Goal: Download file/media

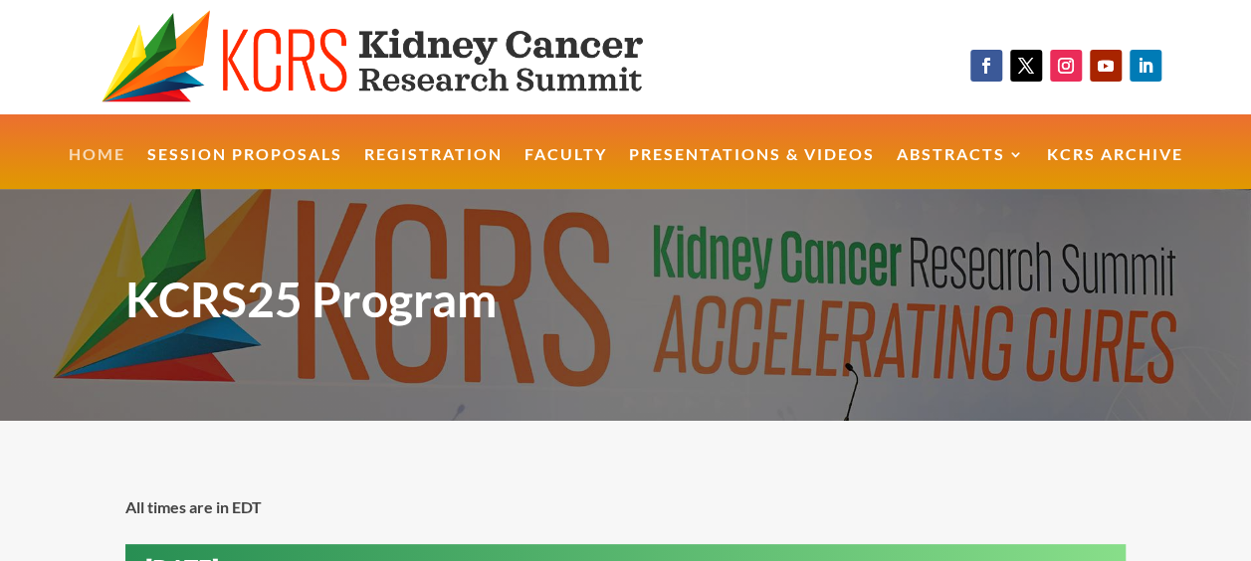
click at [97, 147] on link "Home" at bounding box center [97, 168] width 57 height 43
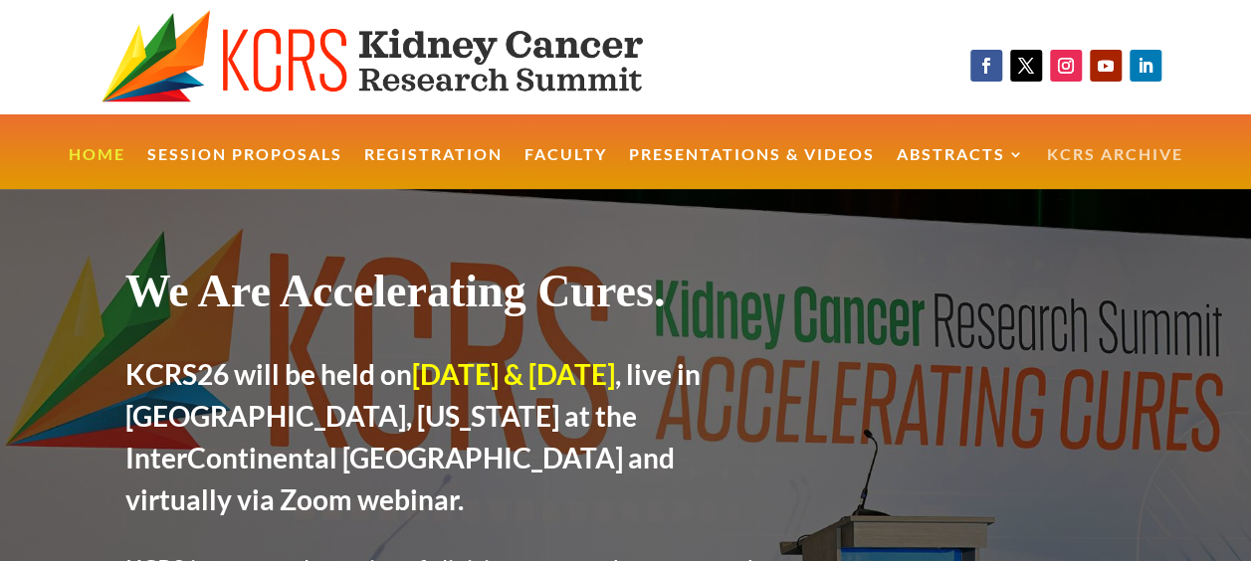
click at [1144, 147] on link "KCRS Archive" at bounding box center [1115, 168] width 136 height 43
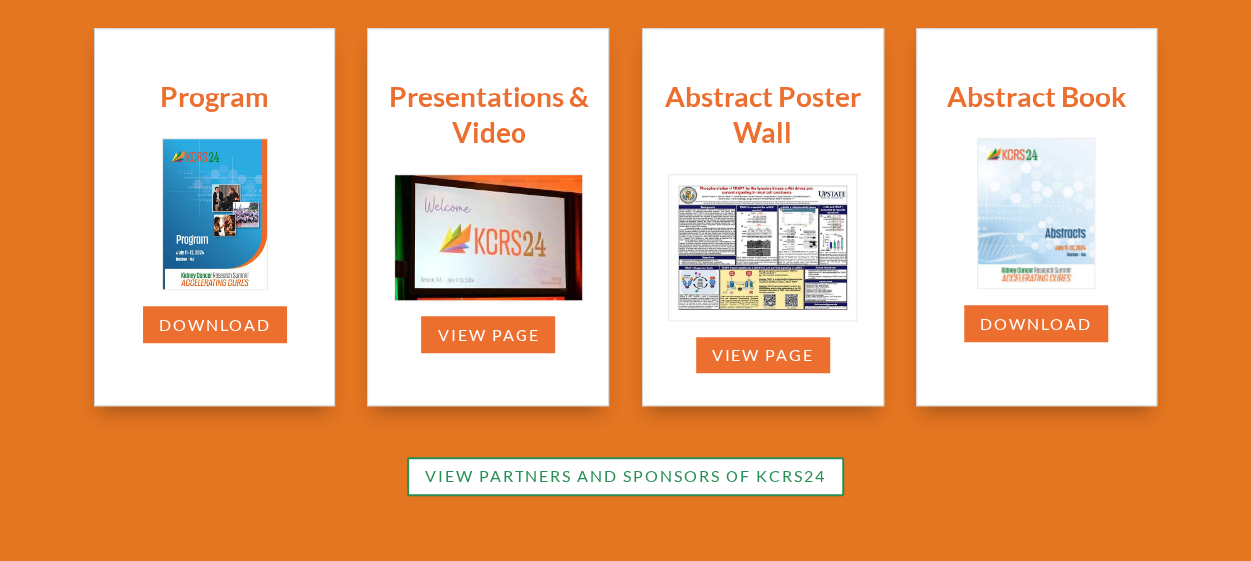
scroll to position [644, 0]
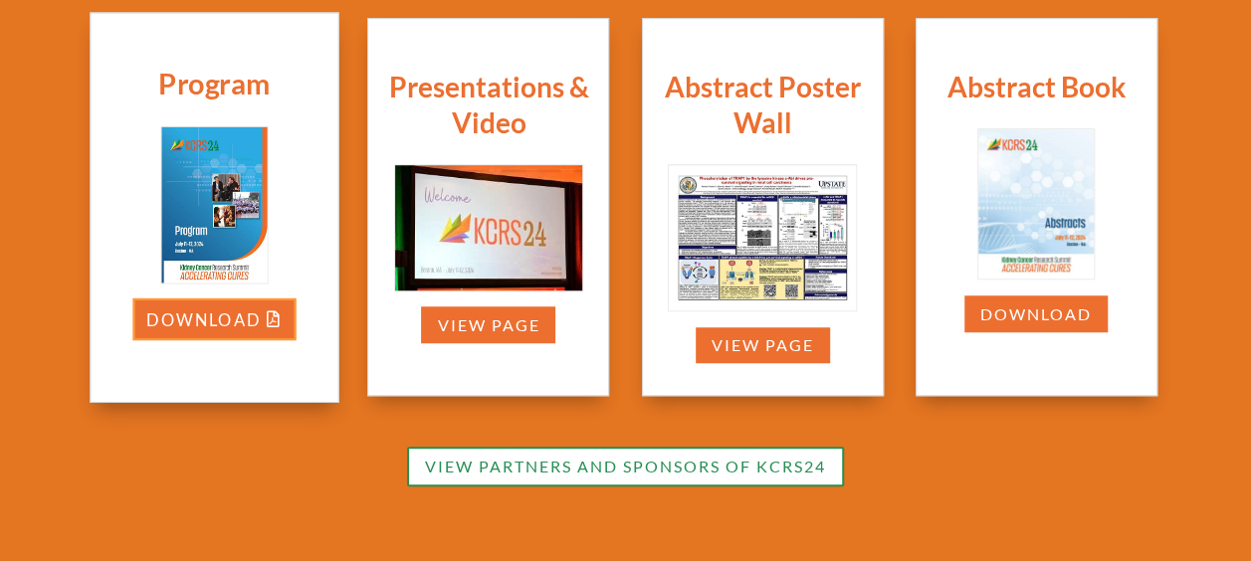
click at [256, 316] on link "Download" at bounding box center [214, 318] width 163 height 42
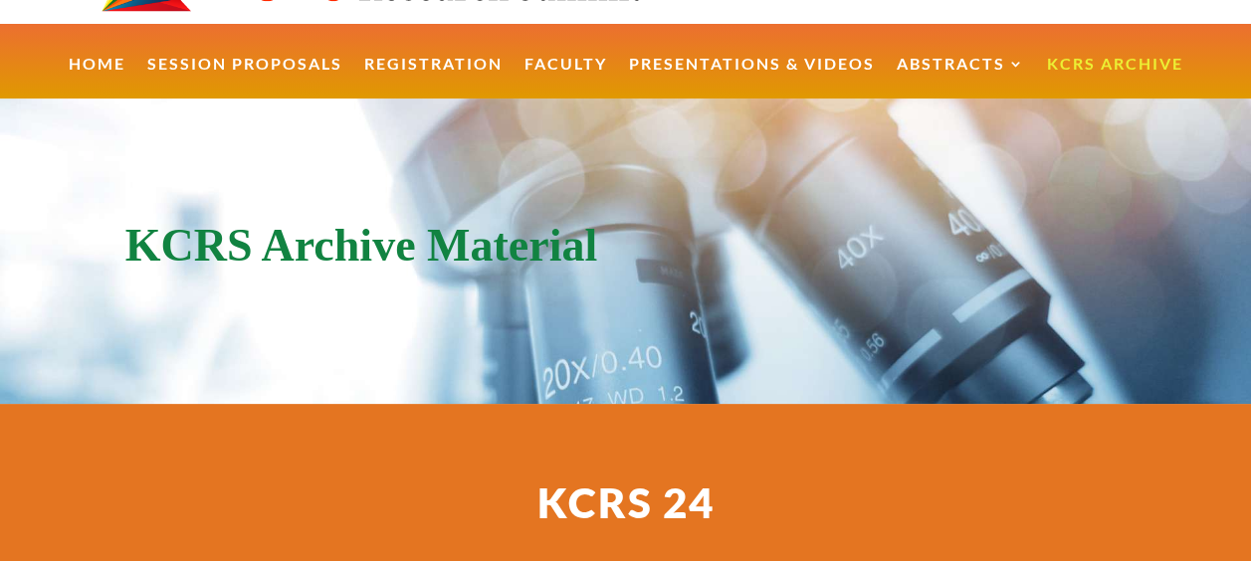
scroll to position [90, 0]
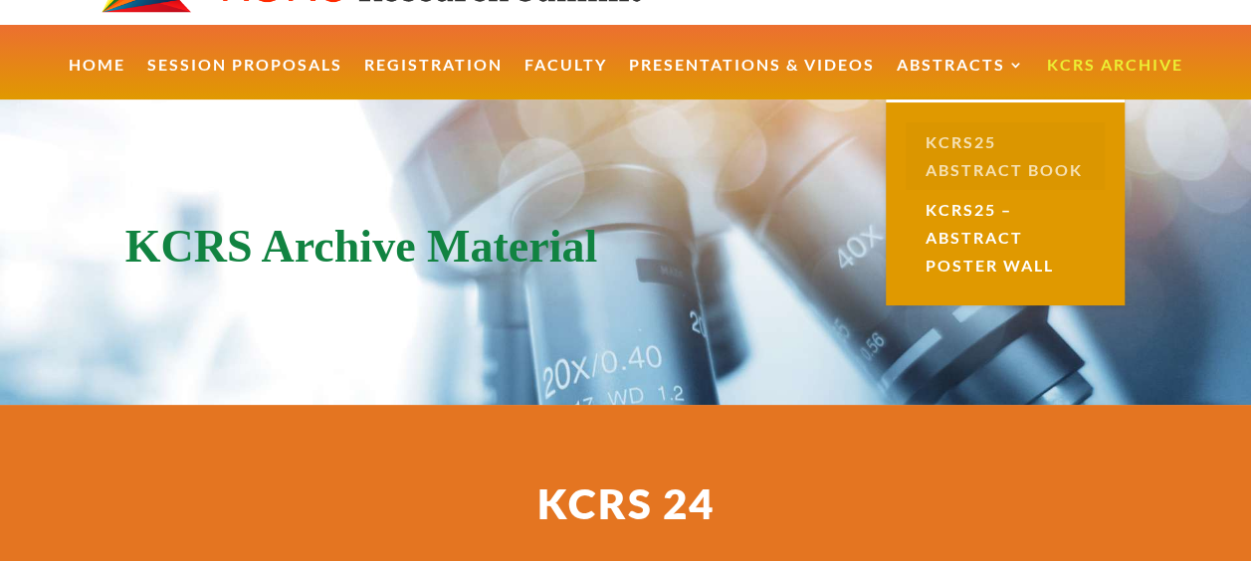
click at [960, 133] on link "KCRS25 Abstract Book" at bounding box center [1004, 156] width 199 height 68
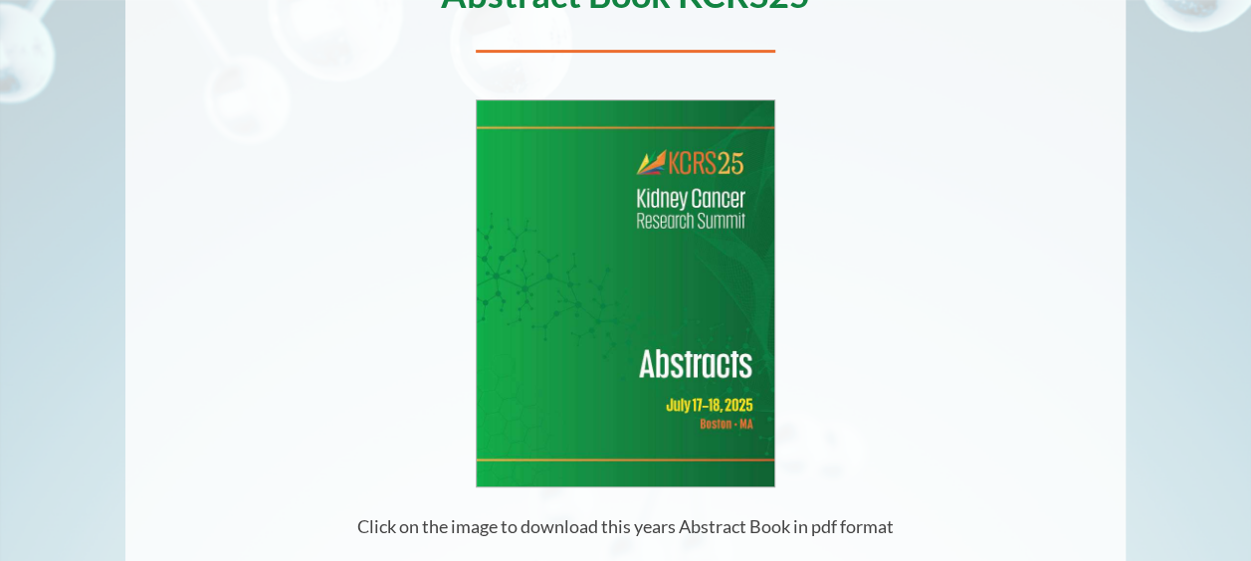
scroll to position [345, 0]
click at [731, 255] on img at bounding box center [626, 294] width 298 height 386
